Goal: Communication & Community: Answer question/provide support

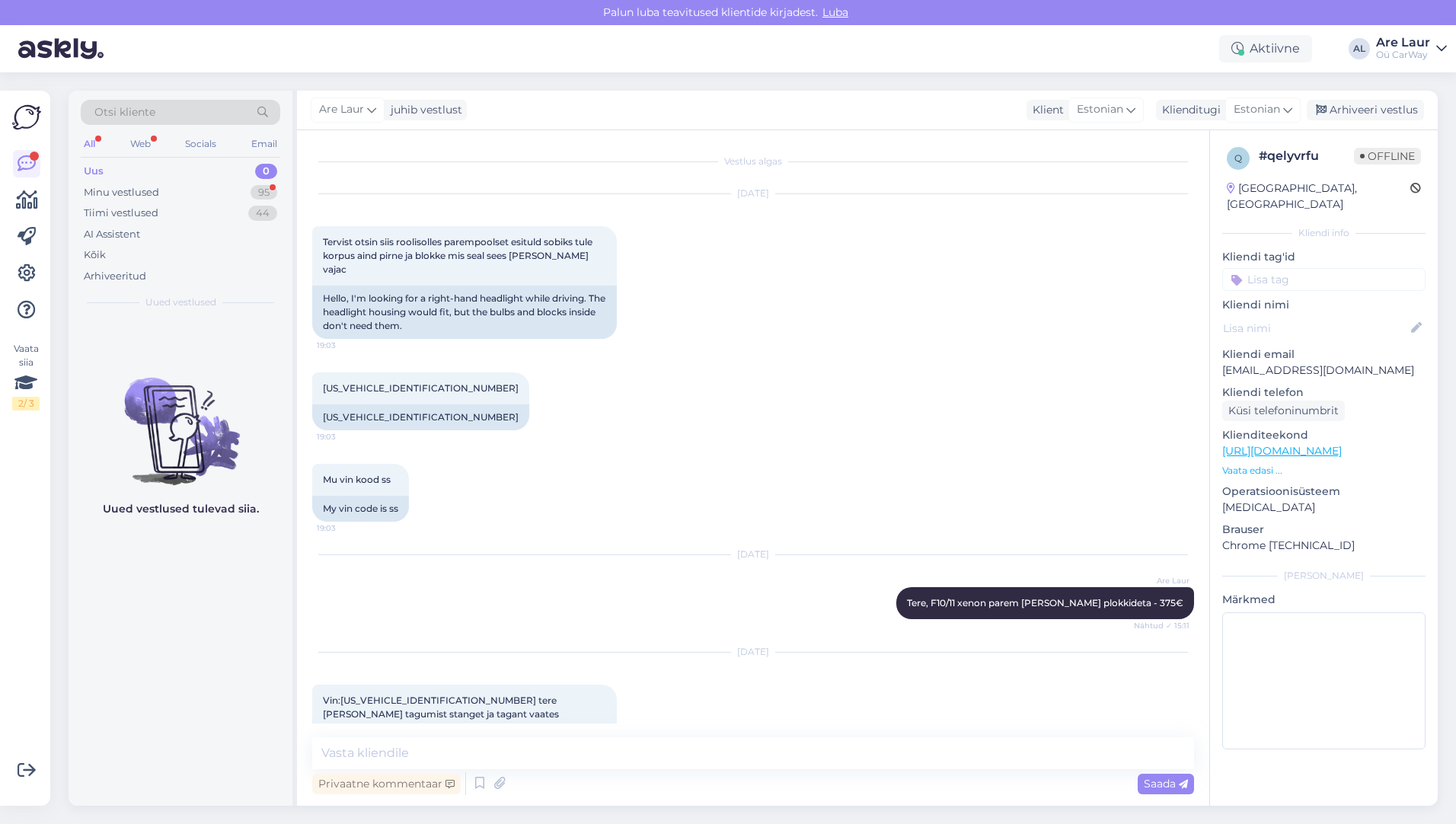
scroll to position [574, 0]
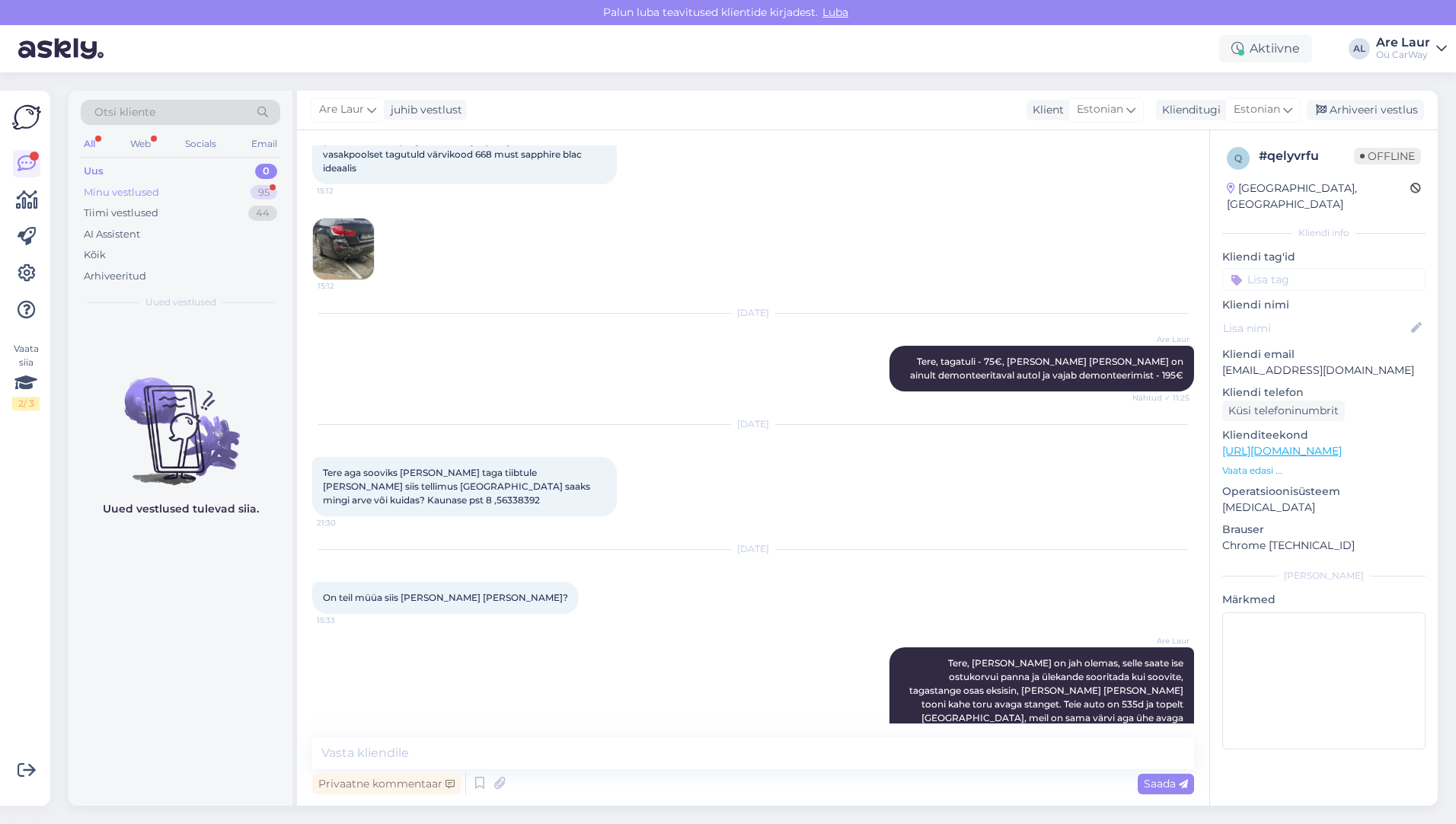
click at [148, 189] on div "Minu vestlused" at bounding box center [121, 193] width 76 height 16
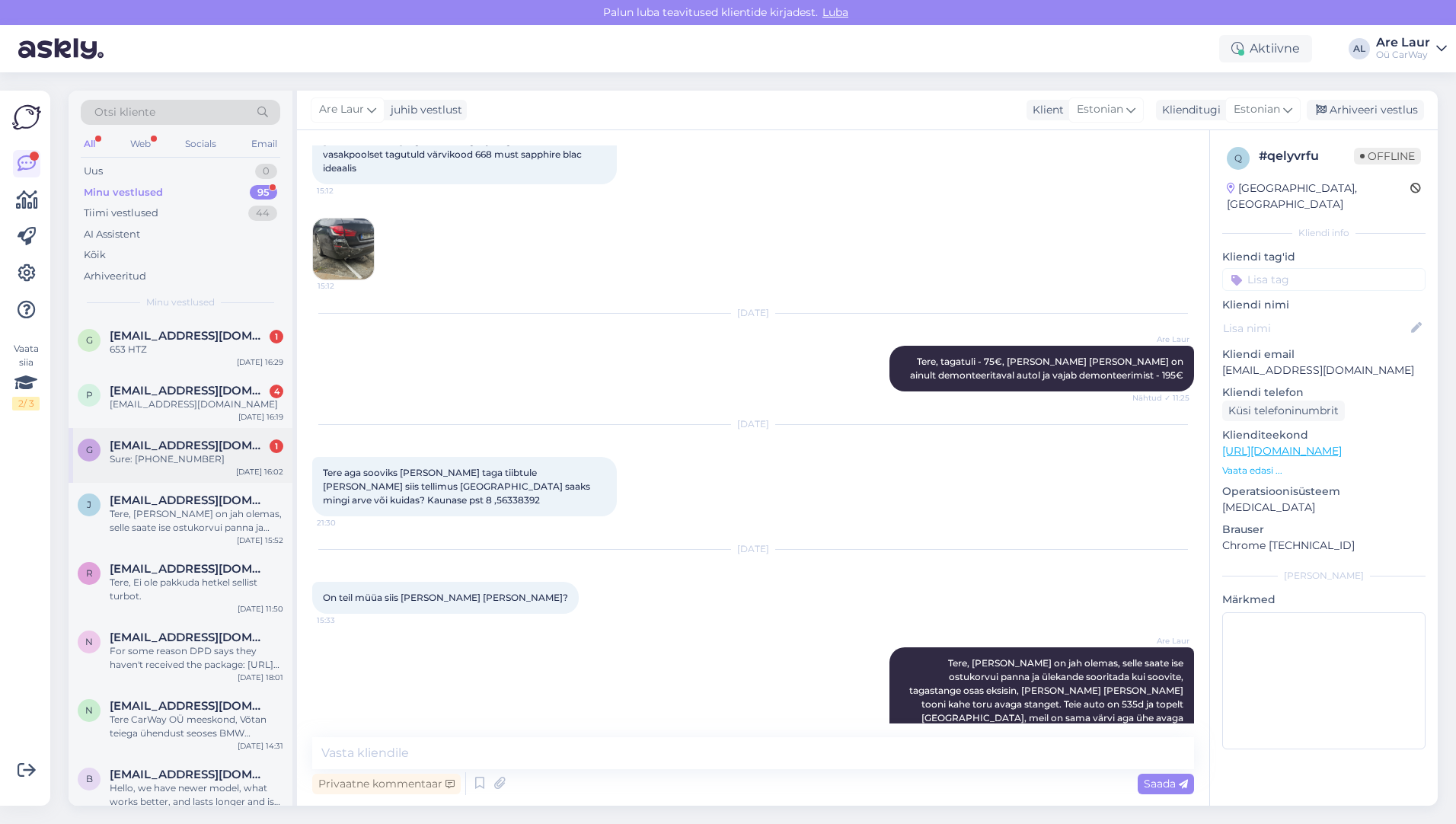
click at [182, 448] on span "[EMAIL_ADDRESS][DOMAIN_NAME]" at bounding box center [188, 445] width 158 height 14
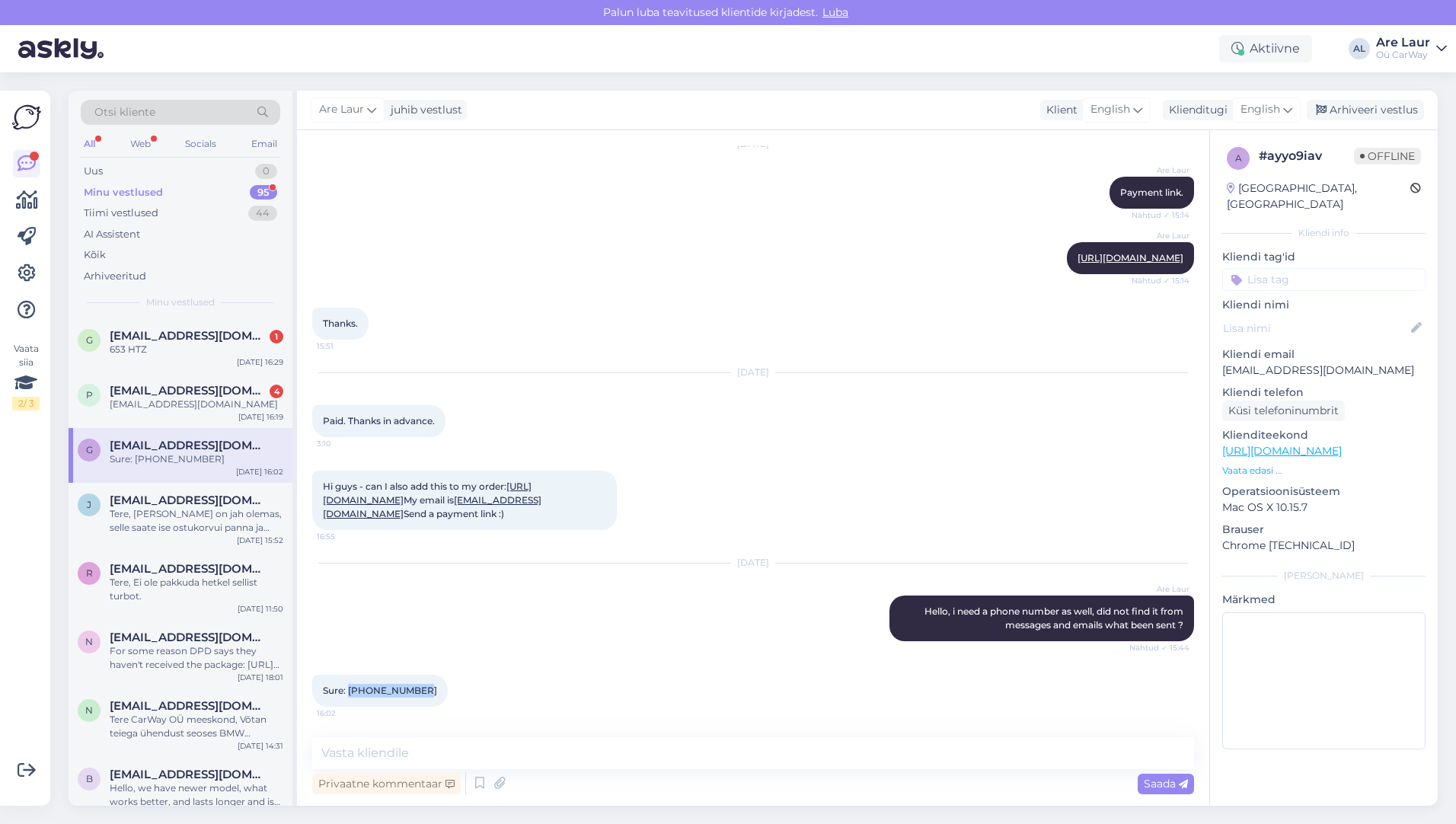
drag, startPoint x: 420, startPoint y: 689, endPoint x: 350, endPoint y: 692, distance: 70.1
click at [350, 692] on span "Sure: [PHONE_NUMBER]" at bounding box center [380, 691] width 114 height 12
drag, startPoint x: 350, startPoint y: 692, endPoint x: 361, endPoint y: 688, distance: 11.7
copy span "[PHONE_NUMBER]"
click at [439, 758] on textarea at bounding box center [753, 753] width 882 height 32
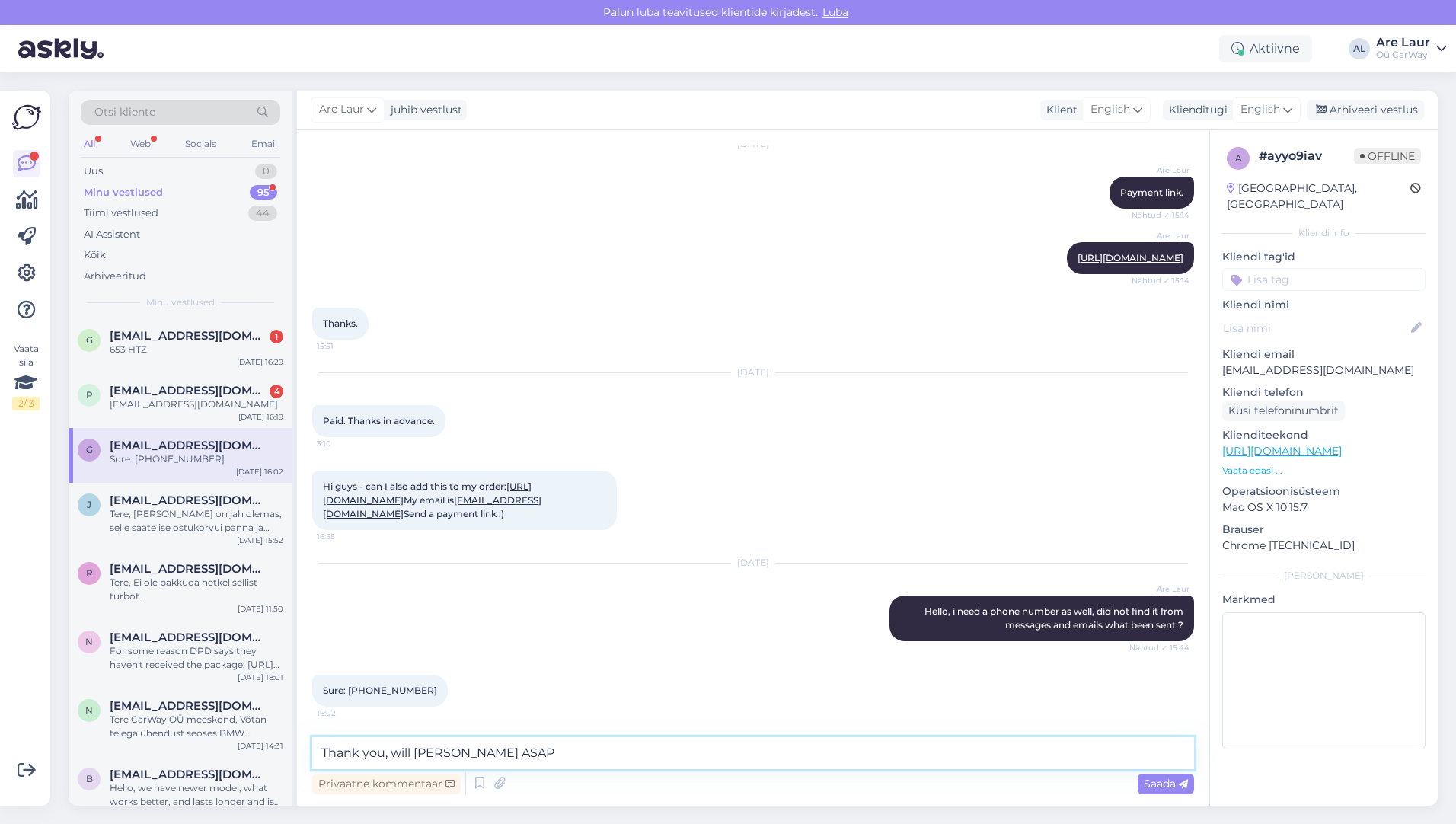
click at [449, 755] on textarea "Thank you, will [PERSON_NAME] ASAP" at bounding box center [753, 753] width 882 height 32
type textarea "Thank you, will ship ASAP"
click at [1170, 786] on span "Saada" at bounding box center [1166, 784] width 45 height 14
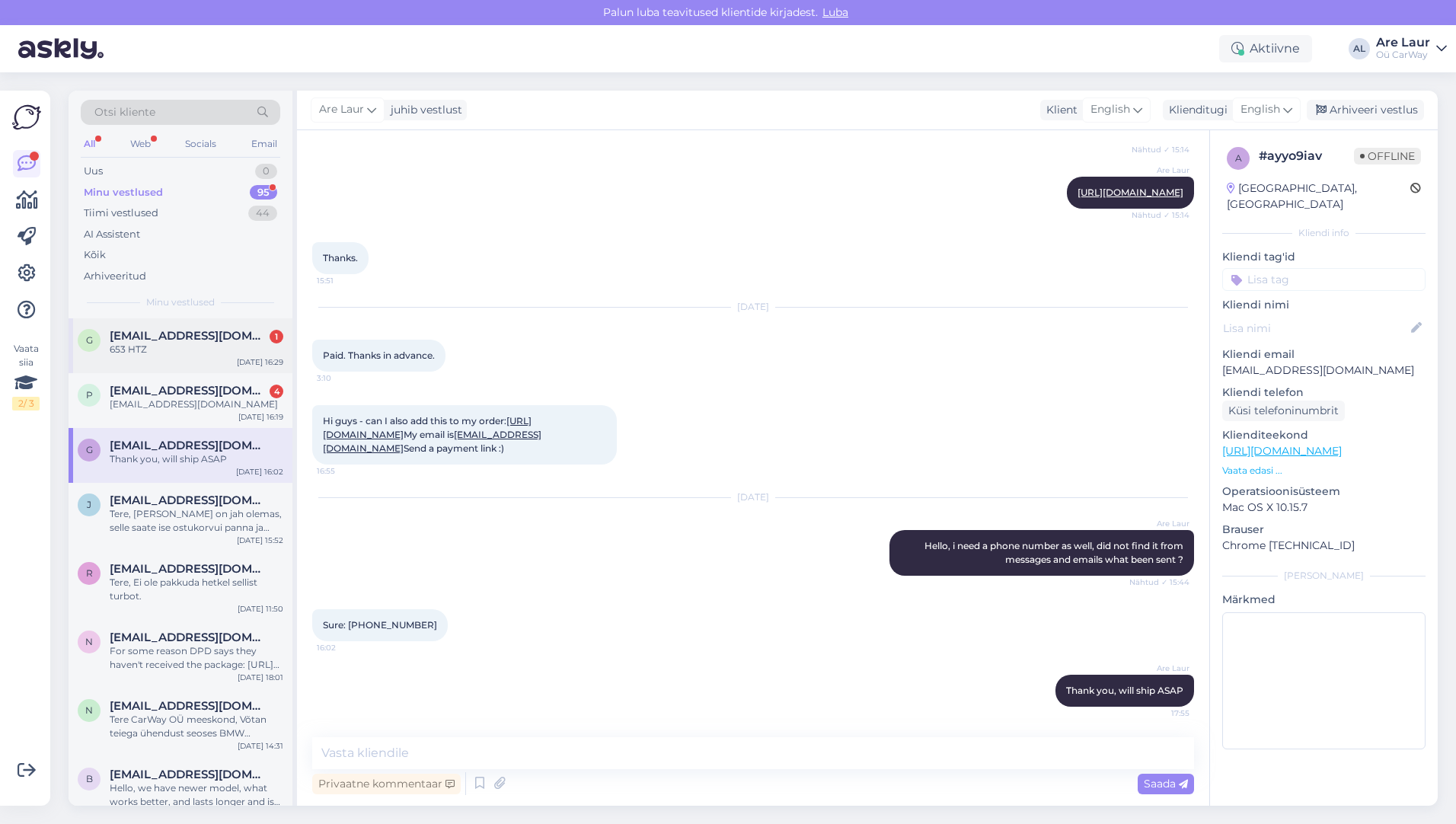
click at [150, 336] on span "[EMAIL_ADDRESS][DOMAIN_NAME]" at bounding box center [188, 336] width 158 height 14
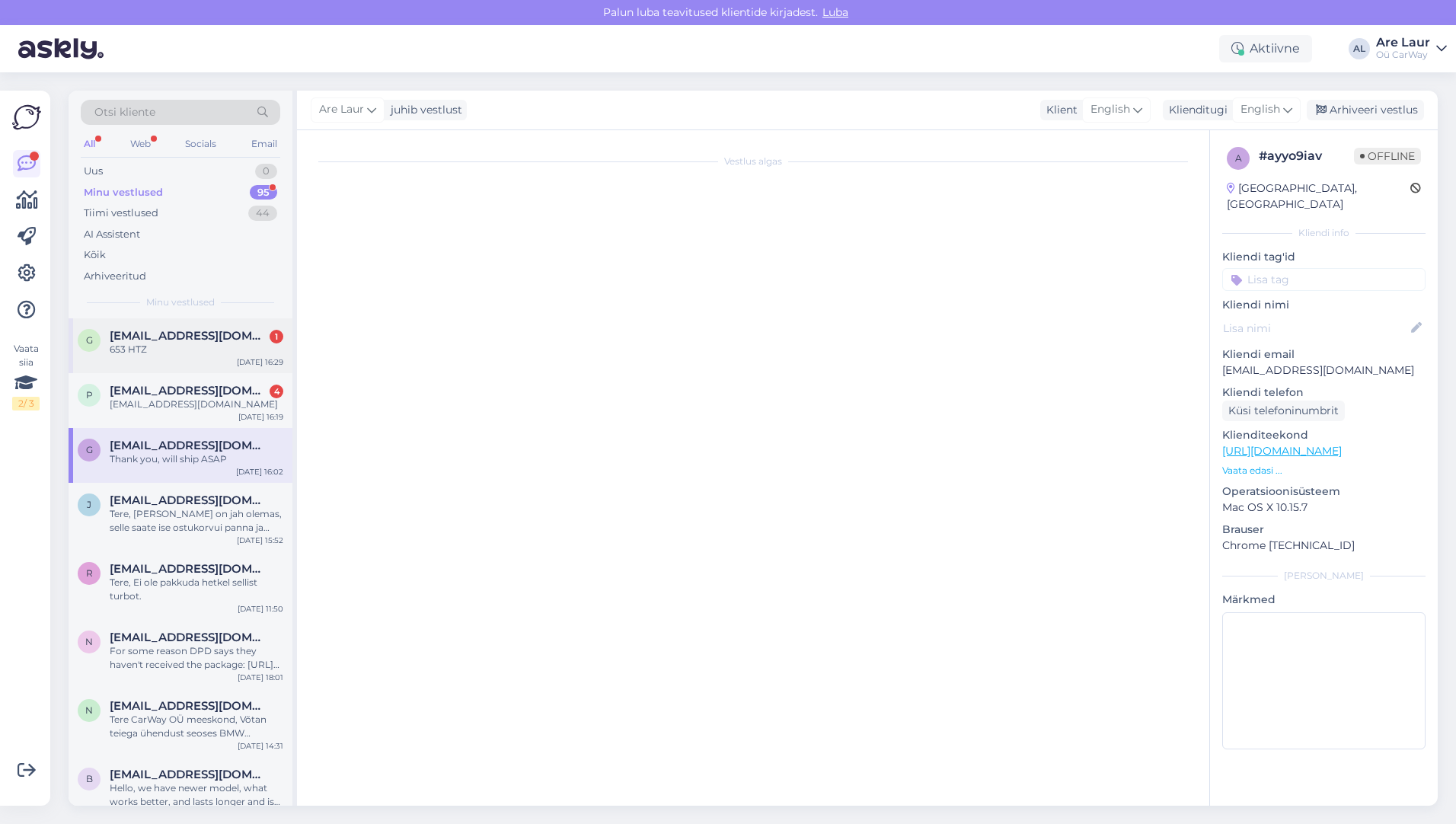
scroll to position [0, 0]
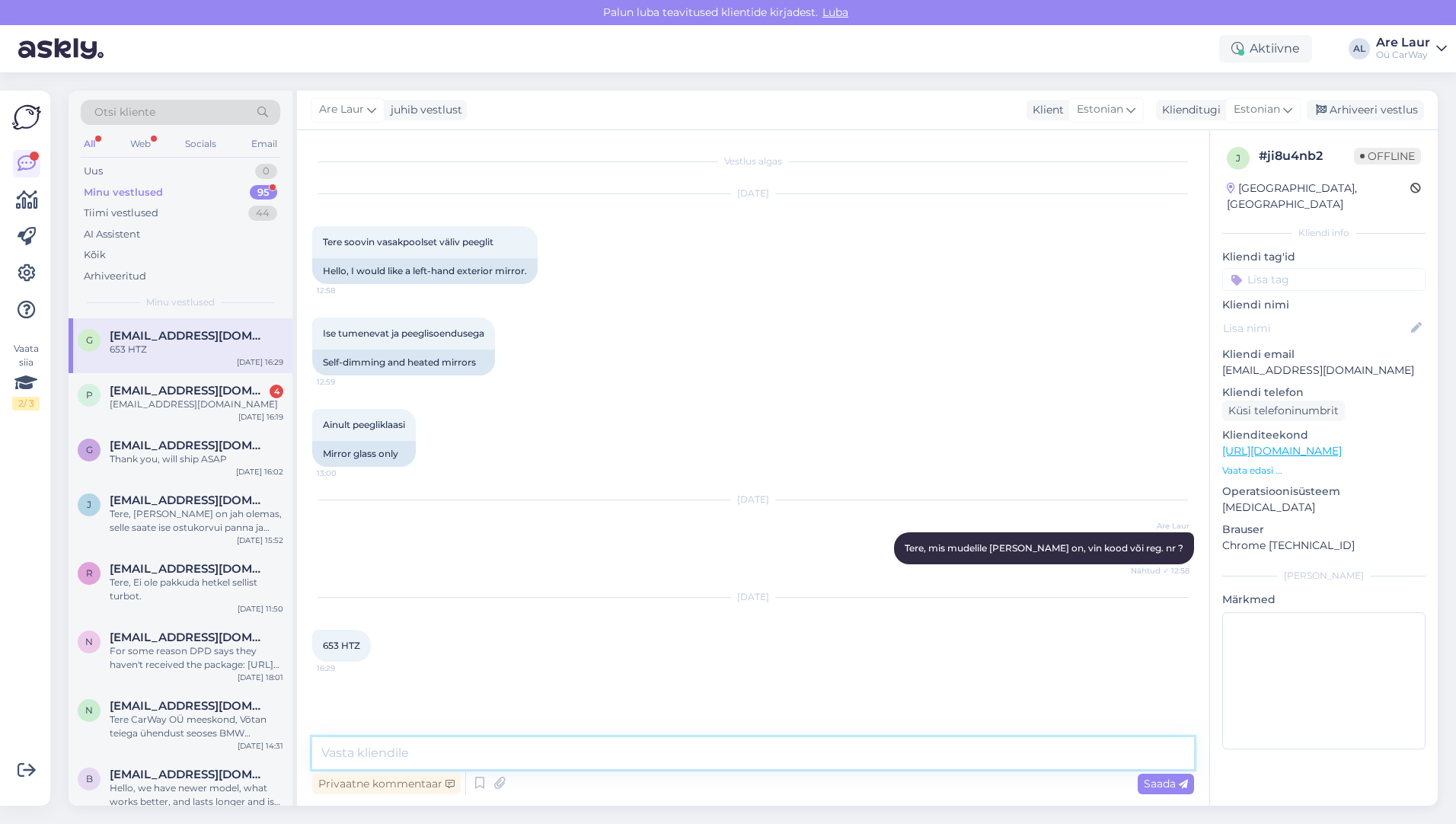
click at [413, 750] on textarea at bounding box center [753, 753] width 882 height 32
type textarea "Tere, Sellist autot ei ole kahjuks registris. kas on VIN koodi 7 viimast sümbol…"
click at [1168, 782] on span "Saada" at bounding box center [1166, 784] width 45 height 14
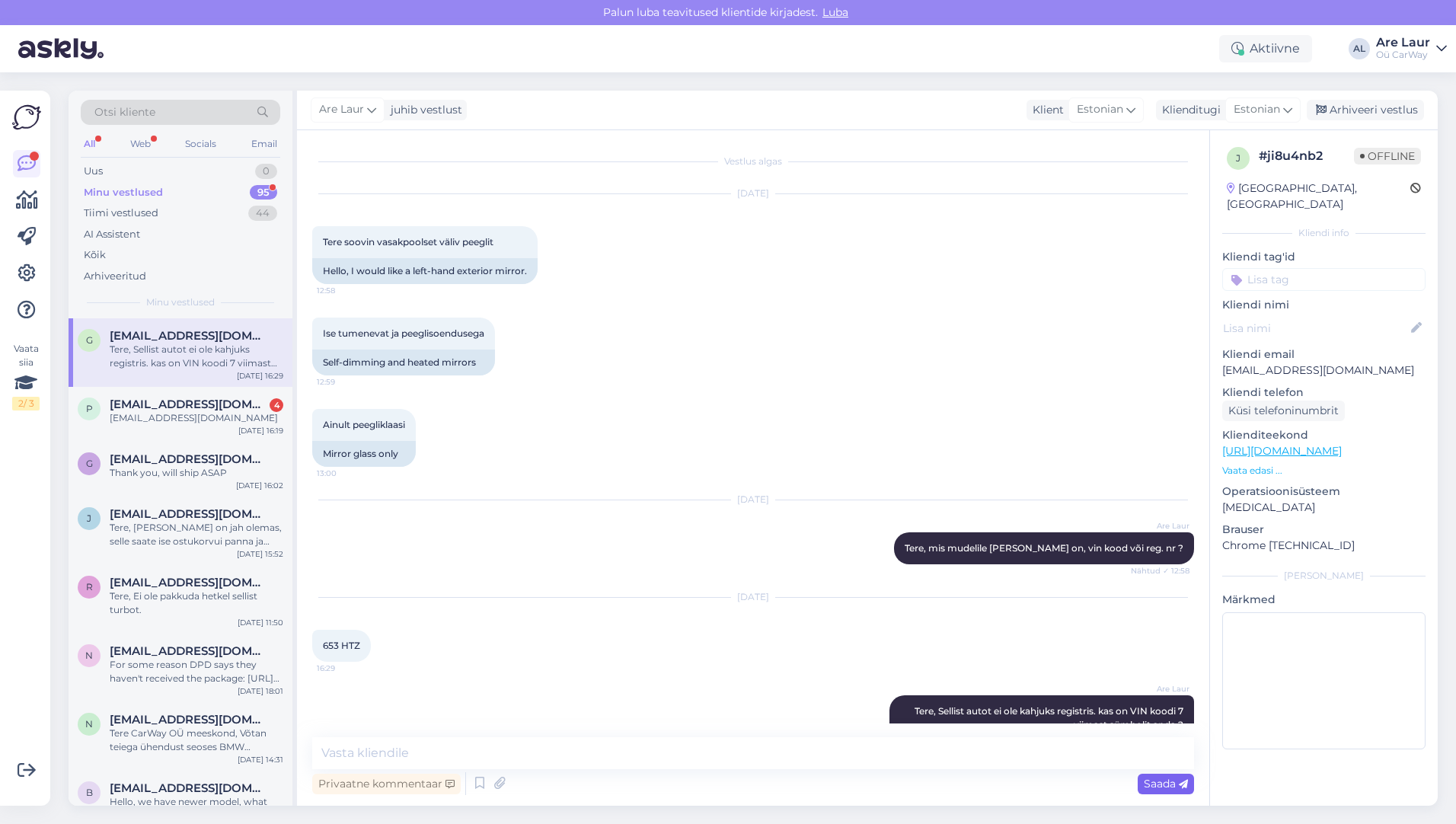
scroll to position [34, 0]
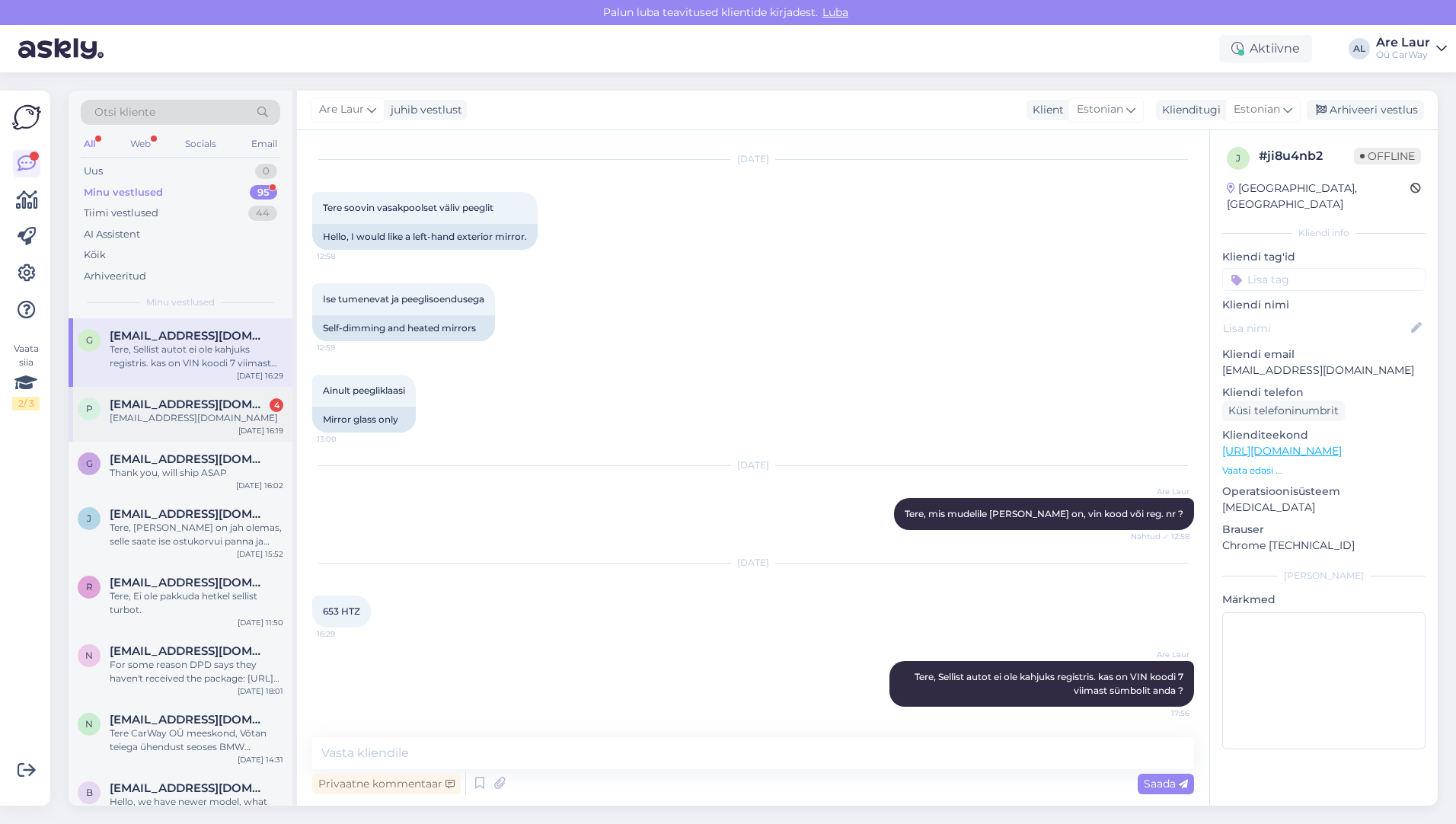
click at [210, 419] on div "[EMAIL_ADDRESS][DOMAIN_NAME]" at bounding box center [196, 418] width 174 height 14
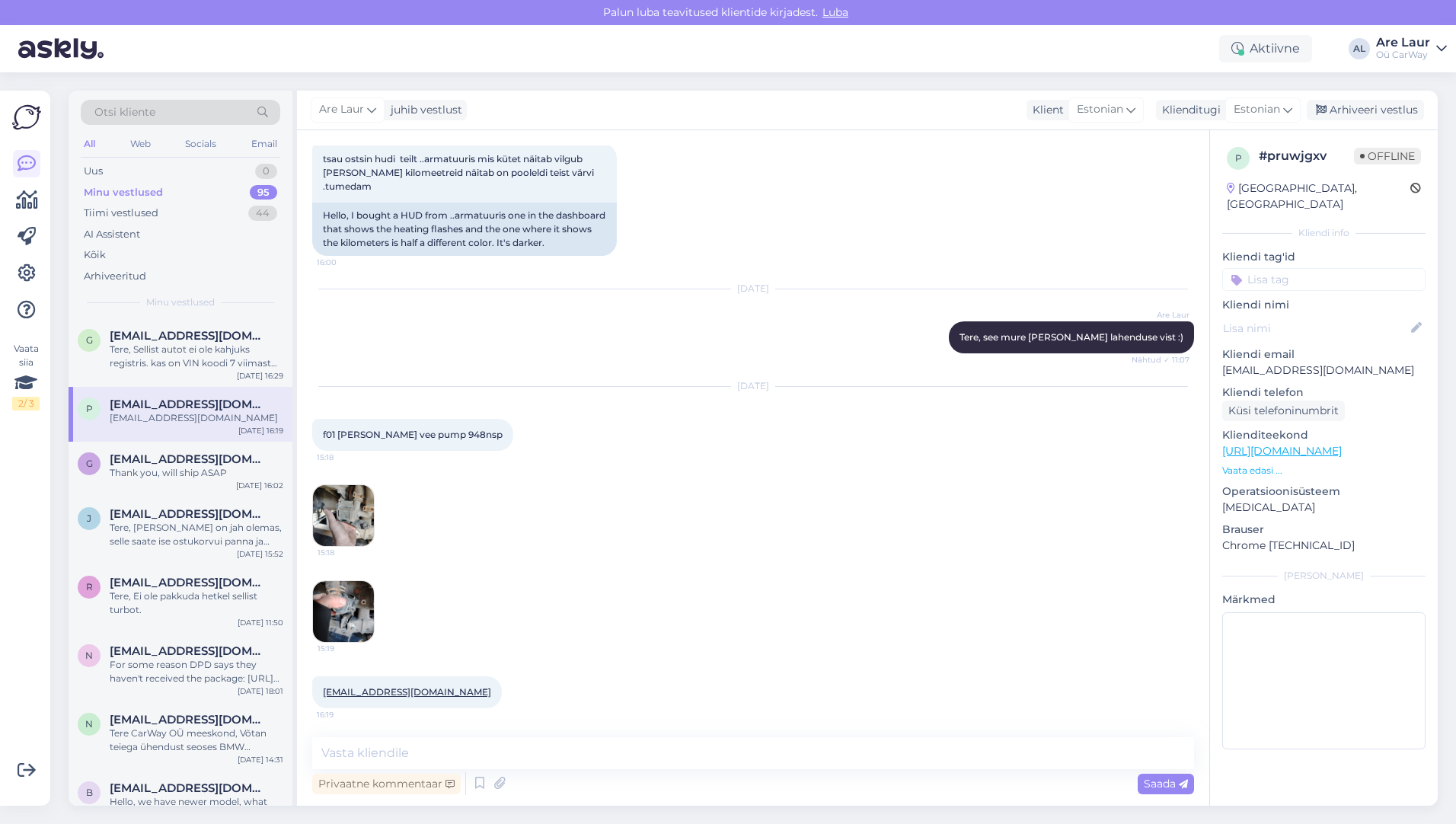
scroll to position [84, 0]
click at [351, 520] on img at bounding box center [343, 514] width 61 height 61
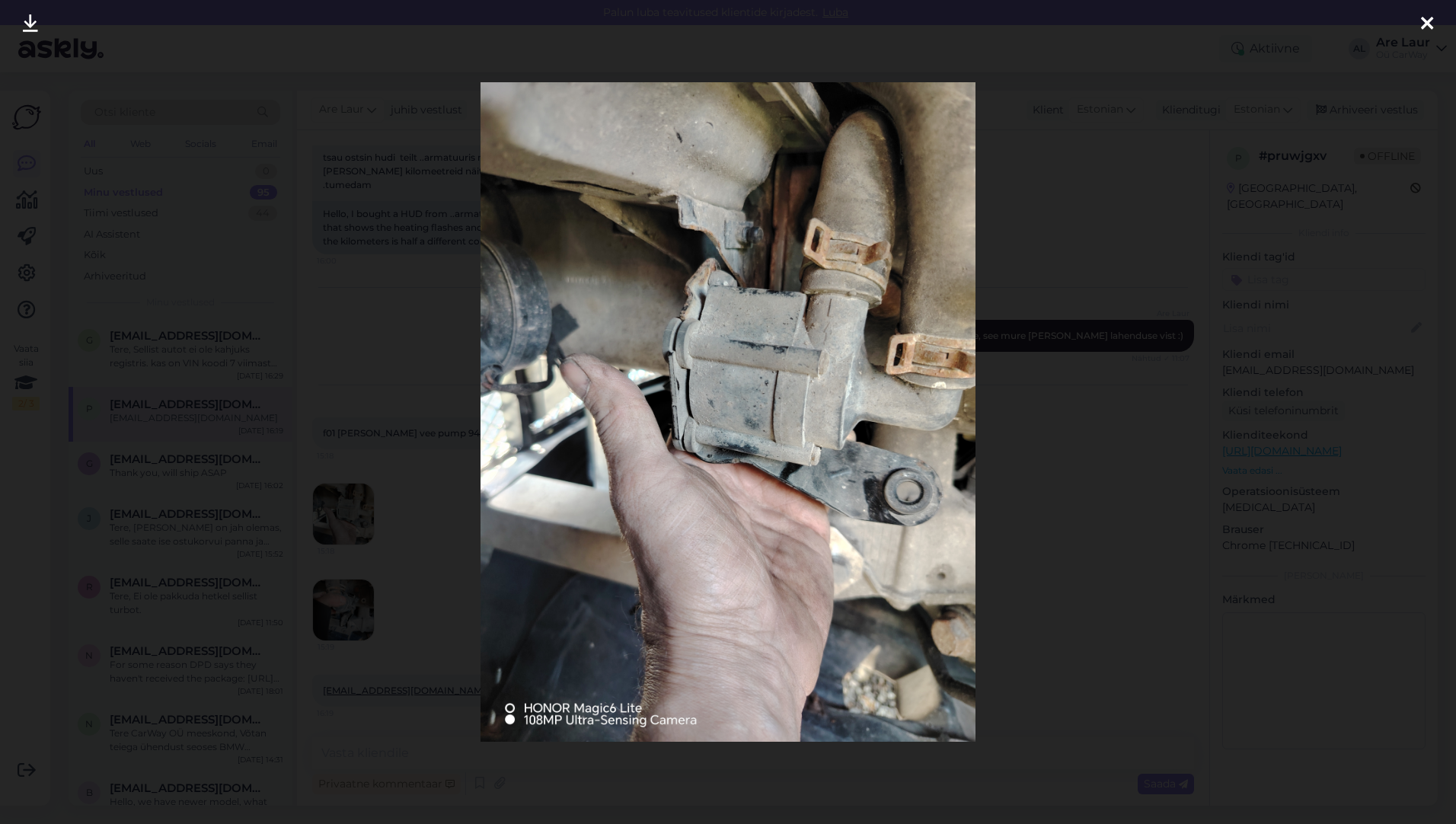
drag, startPoint x: 1427, startPoint y: 19, endPoint x: 1392, endPoint y: 46, distance: 44.2
click at [1427, 19] on icon at bounding box center [1427, 24] width 13 height 19
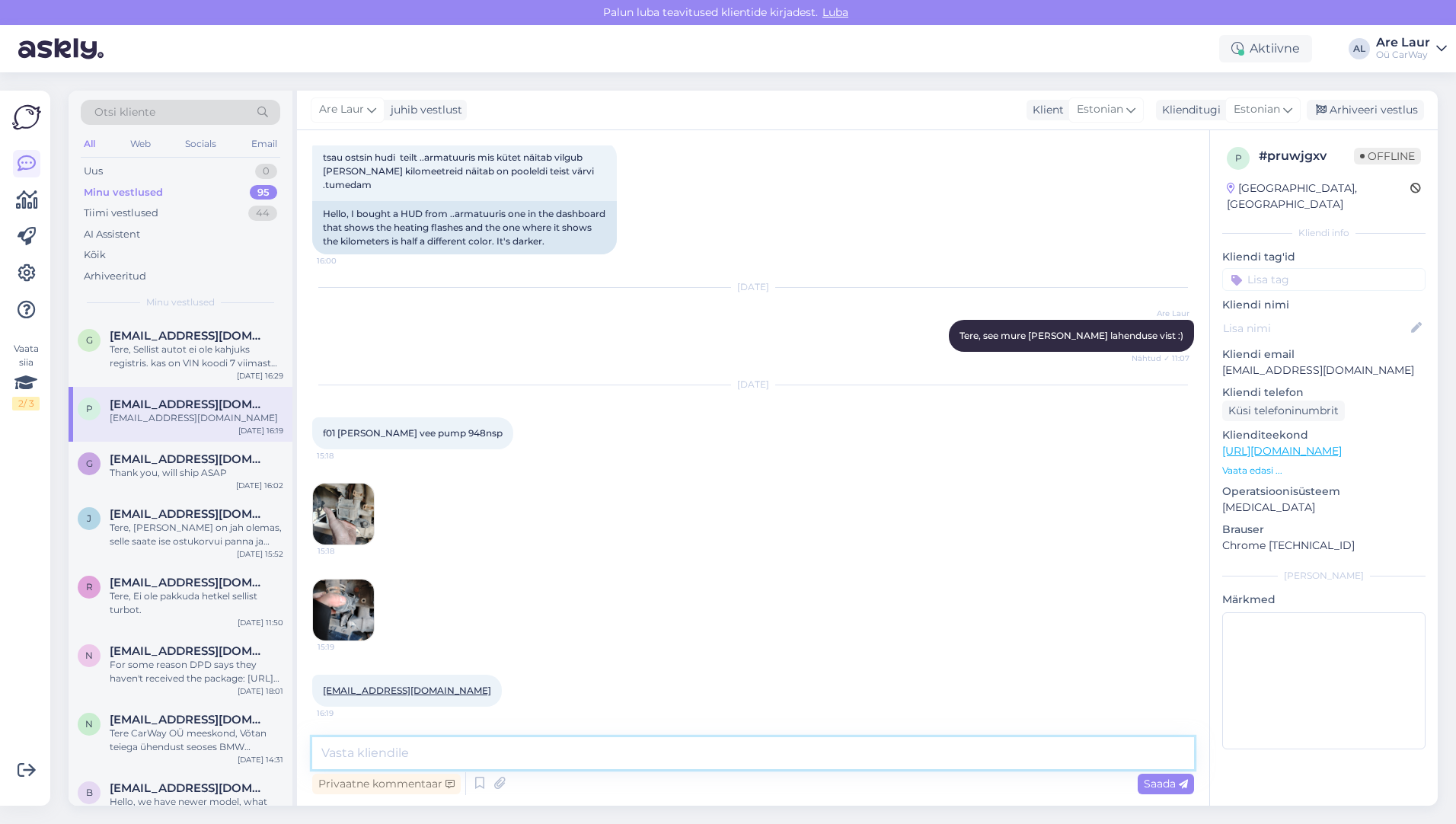
click at [502, 747] on textarea at bounding box center [753, 753] width 882 height 32
paste textarea "[URL][DOMAIN_NAME]"
type textarea "Tere, jah on olemas : [URL][DOMAIN_NAME]"
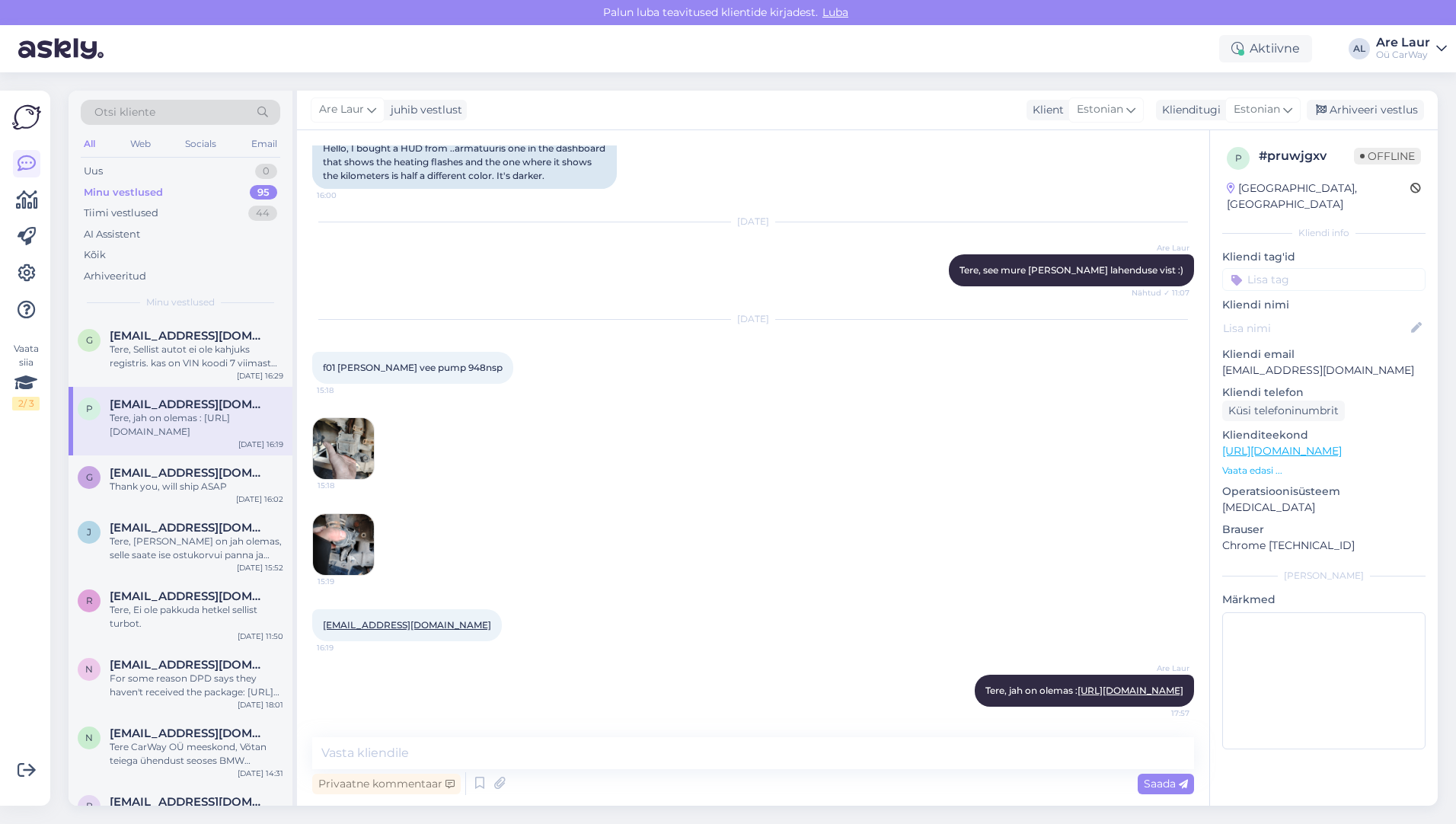
click at [342, 516] on img at bounding box center [343, 544] width 61 height 61
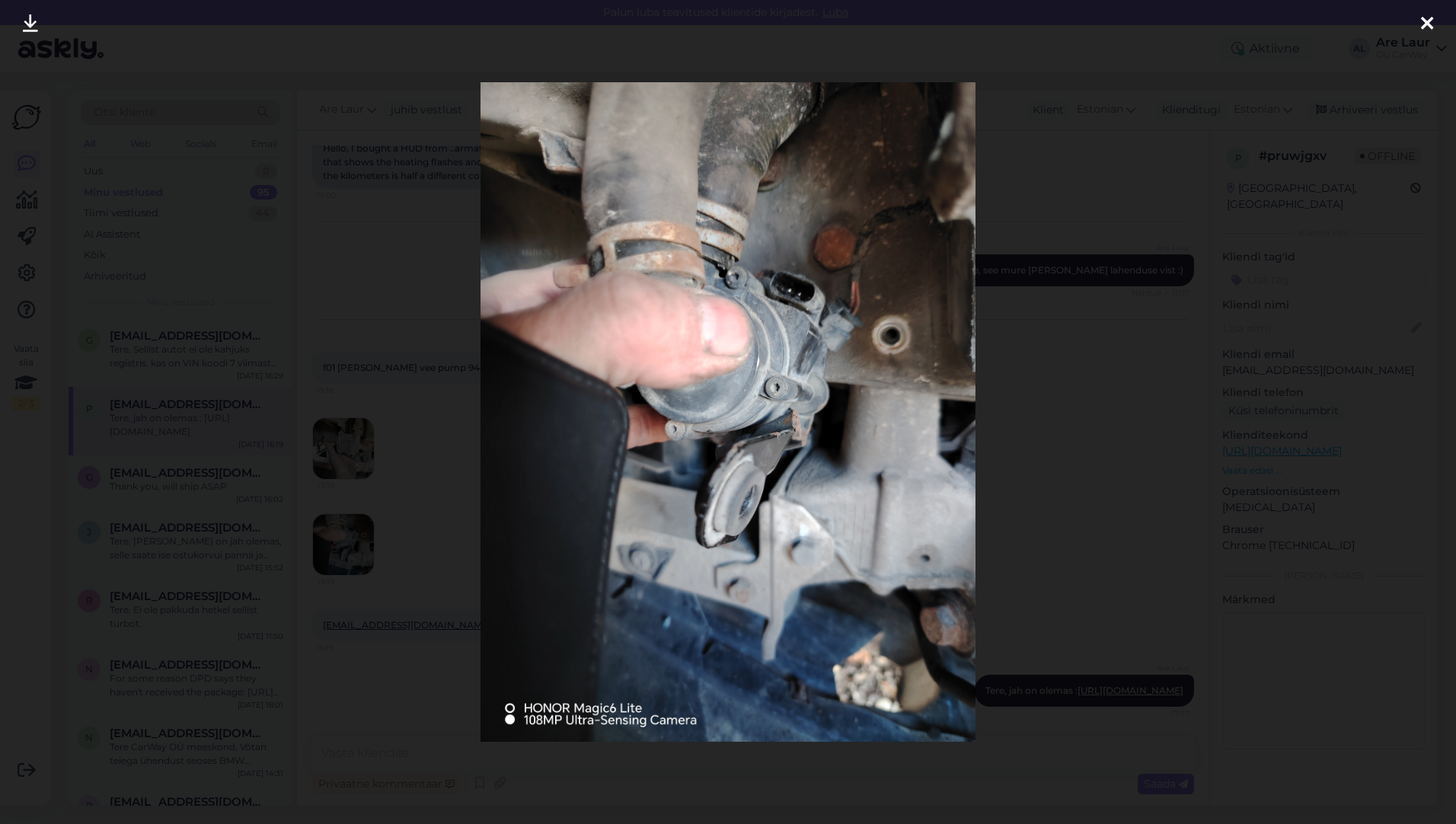
click at [1430, 16] on icon at bounding box center [1427, 24] width 13 height 19
